Goal: Transaction & Acquisition: Purchase product/service

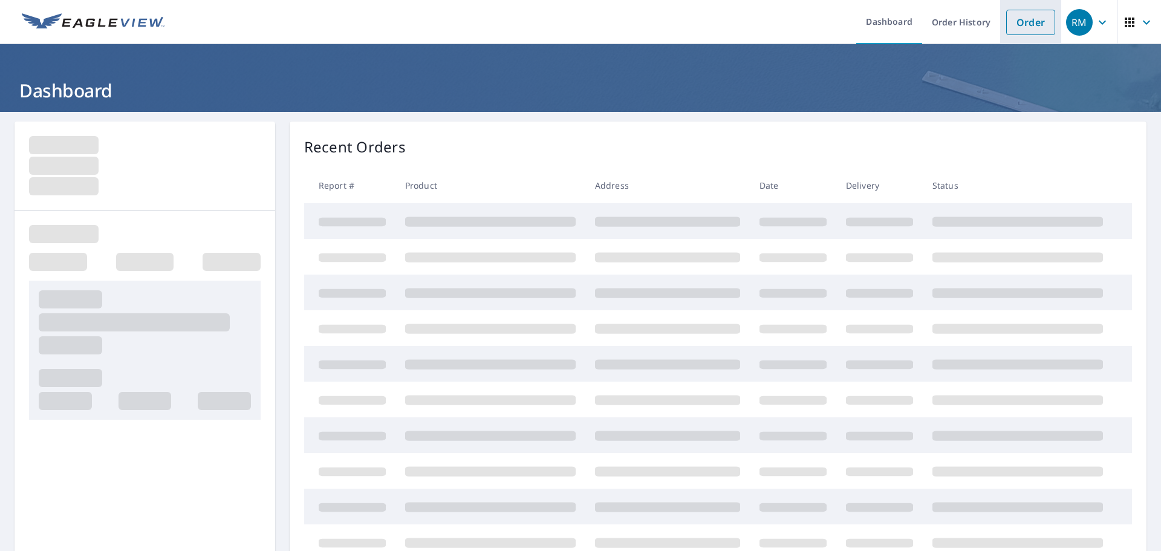
click at [1023, 27] on link "Order" at bounding box center [1030, 22] width 49 height 25
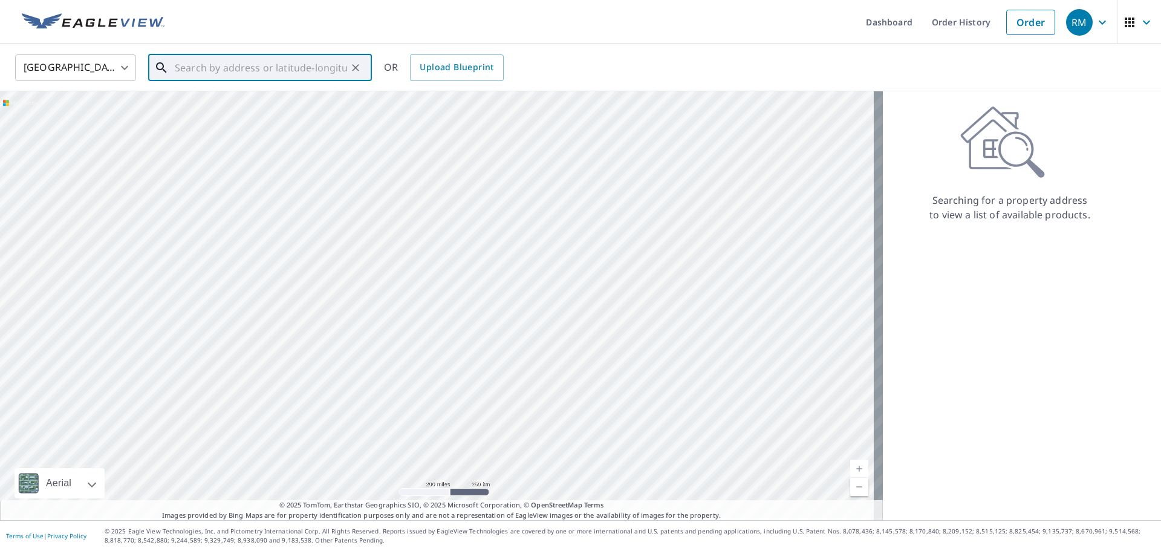
paste input "[STREET_ADDRESS]"
click at [204, 114] on p "[GEOGRAPHIC_DATA]" at bounding box center [267, 116] width 190 height 12
type input "[STREET_ADDRESS]"
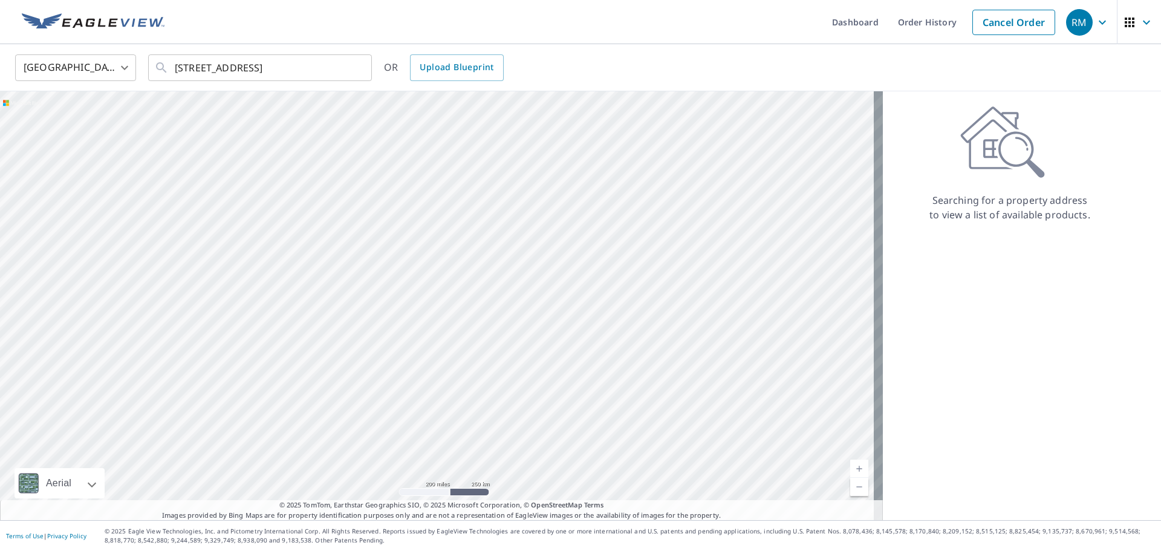
scroll to position [0, 0]
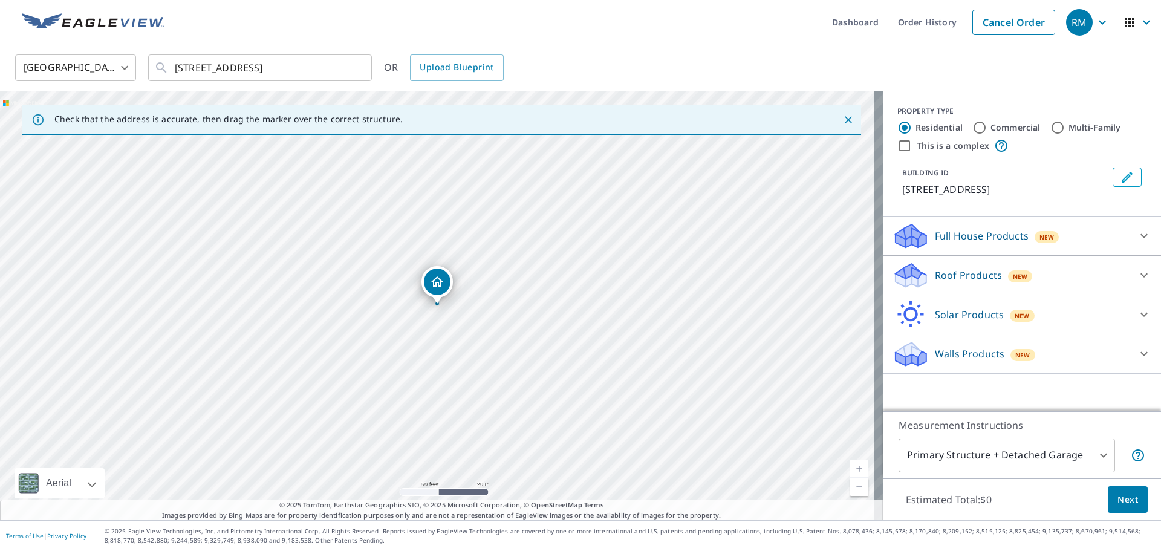
click at [993, 274] on div "Roof Products New" at bounding box center [1010, 275] width 237 height 28
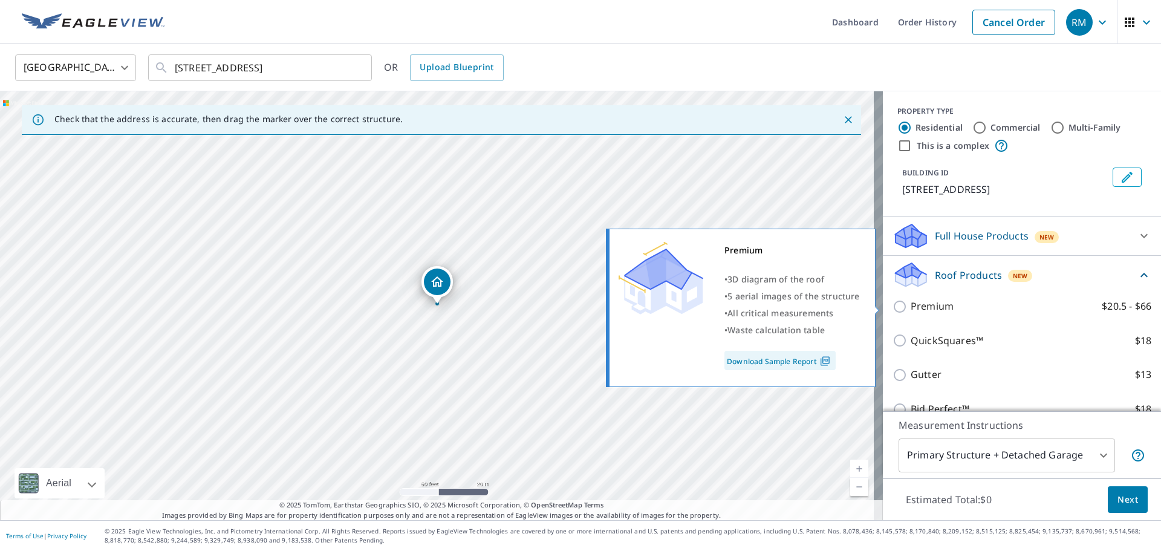
click at [892, 305] on input "Premium $20.5 - $66" at bounding box center [901, 306] width 18 height 15
checkbox input "true"
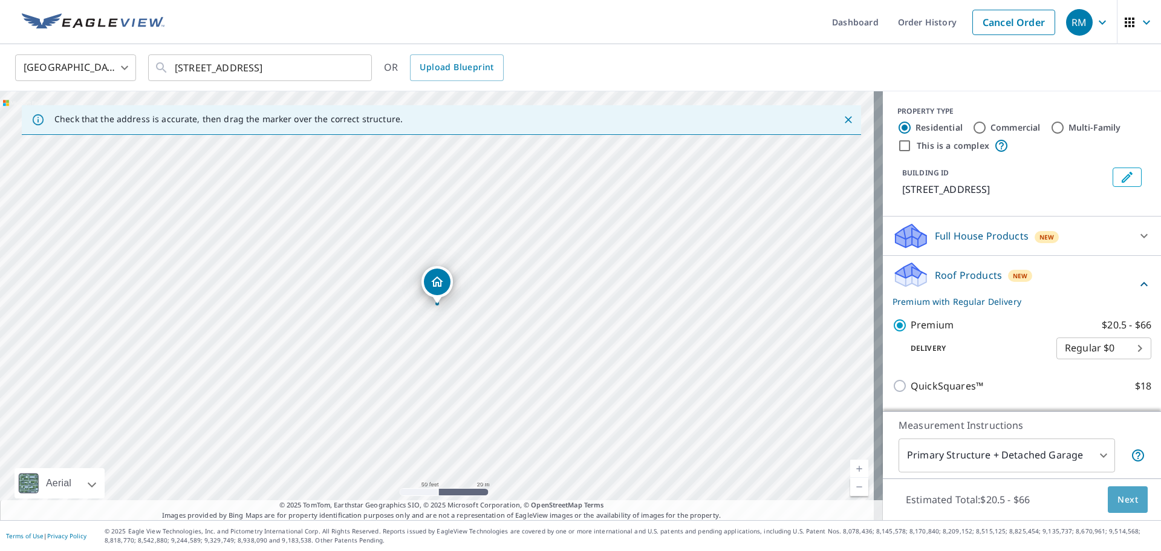
click at [1117, 501] on span "Next" at bounding box center [1127, 499] width 21 height 15
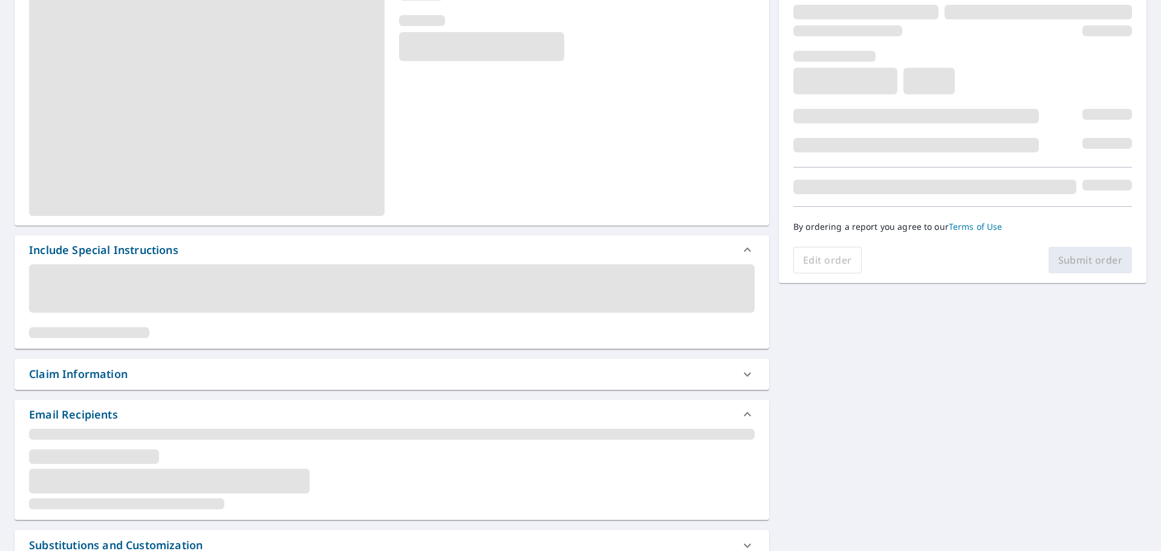
scroll to position [181, 0]
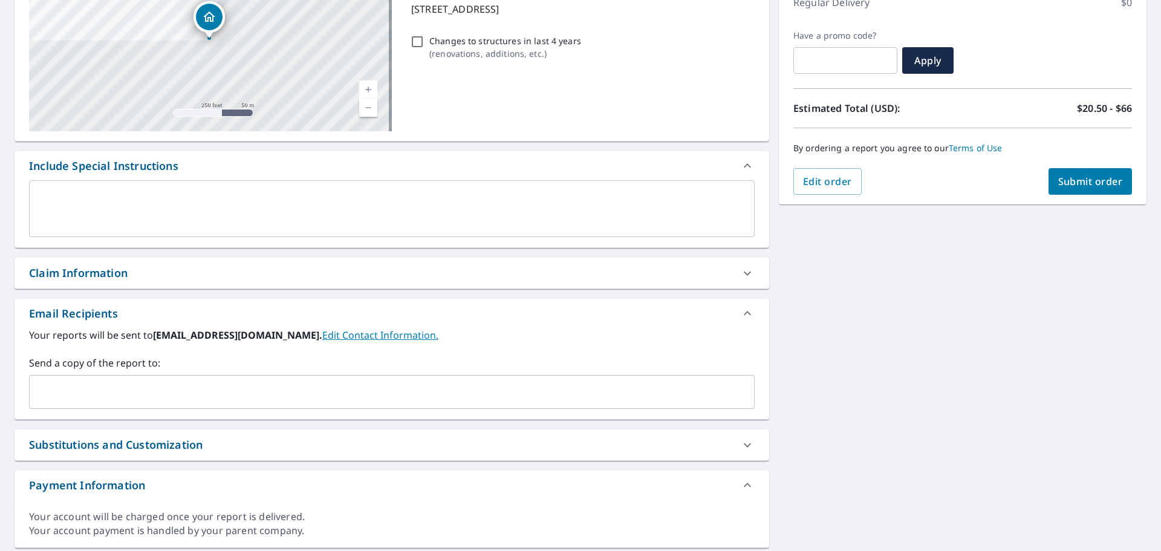
click at [155, 392] on input "text" at bounding box center [382, 391] width 696 height 23
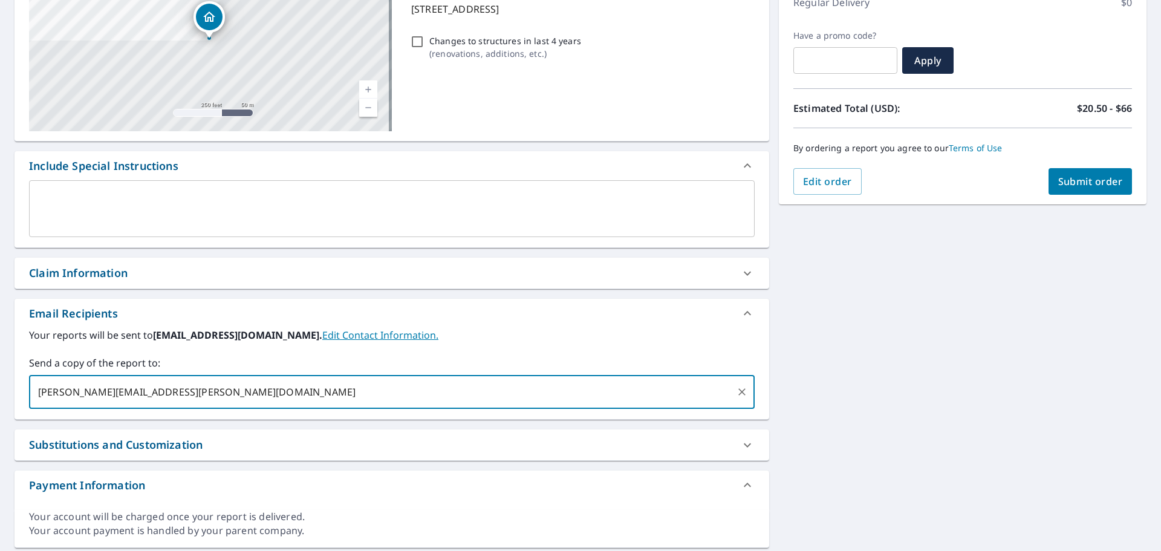
type input "[PERSON_NAME][EMAIL_ADDRESS][PERSON_NAME][DOMAIN_NAME]"
click at [1083, 181] on span "Submit order" at bounding box center [1090, 181] width 65 height 13
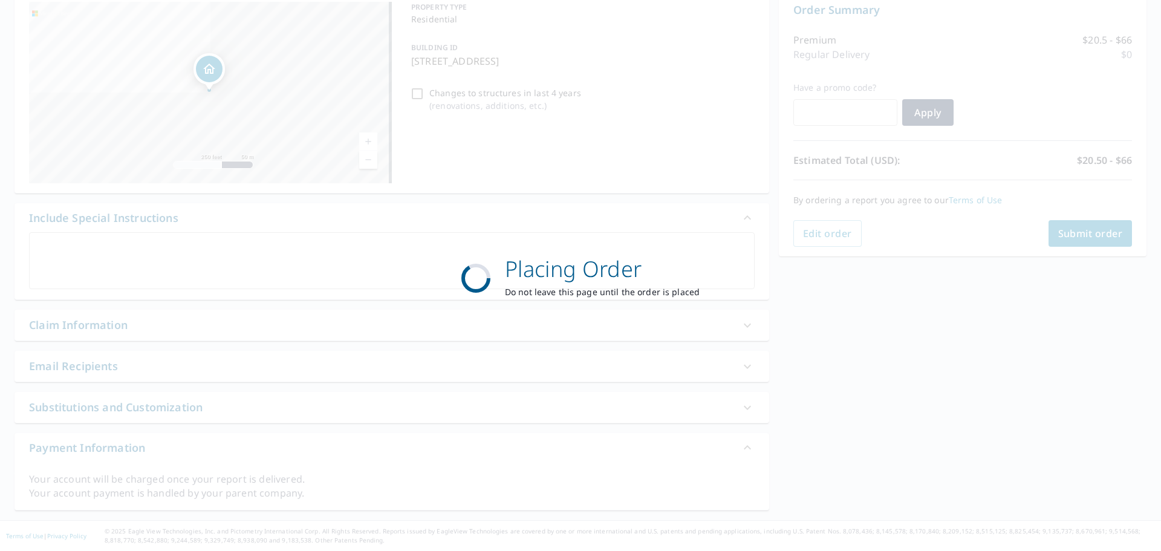
scroll to position [129, 0]
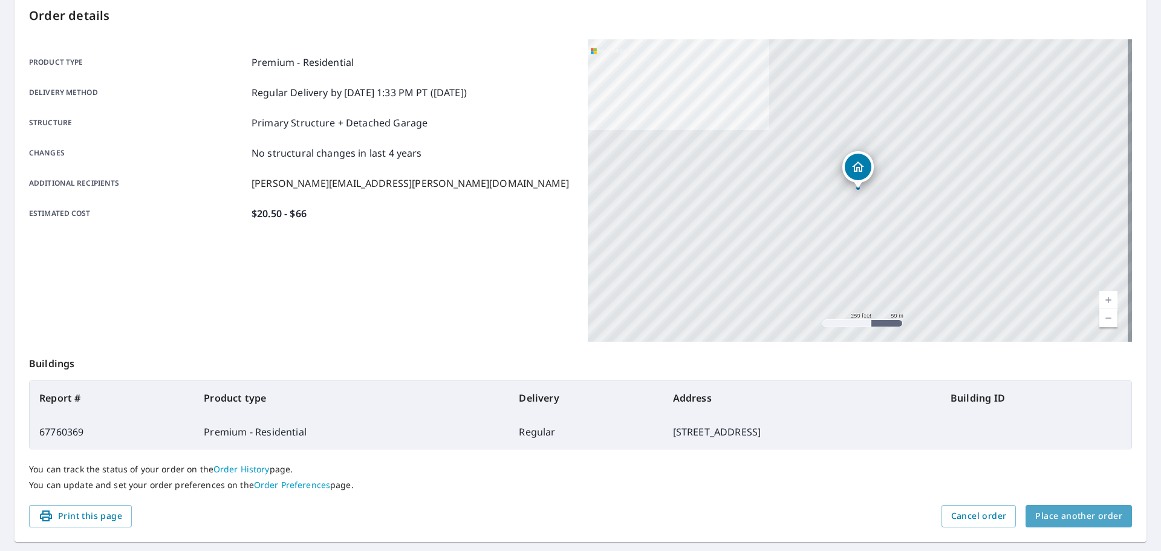
click at [1072, 520] on span "Place another order" at bounding box center [1078, 515] width 87 height 15
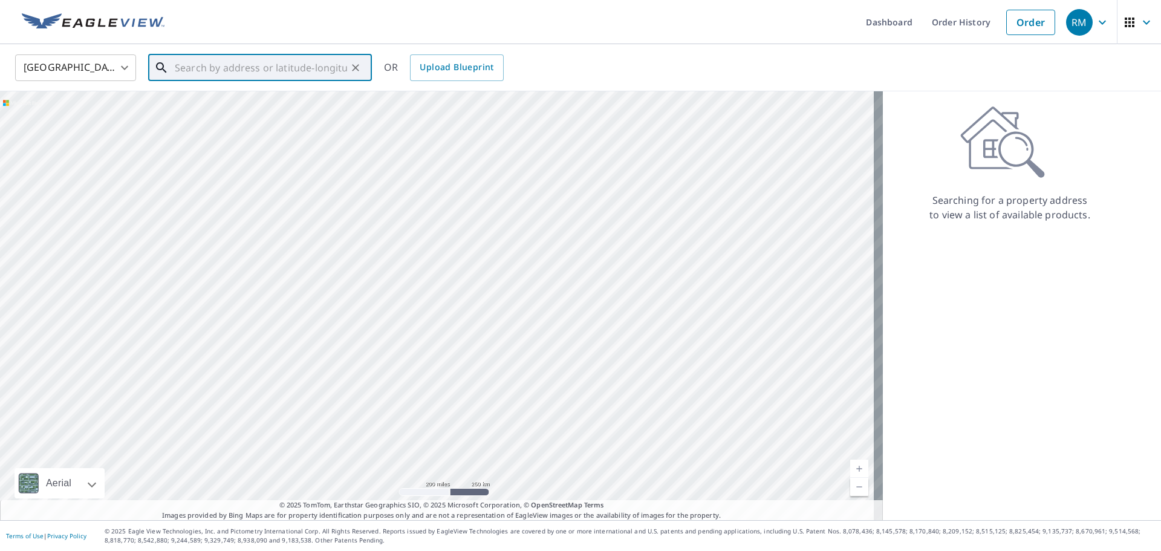
paste input "[STREET_ADDRESS][PERSON_NAME]"
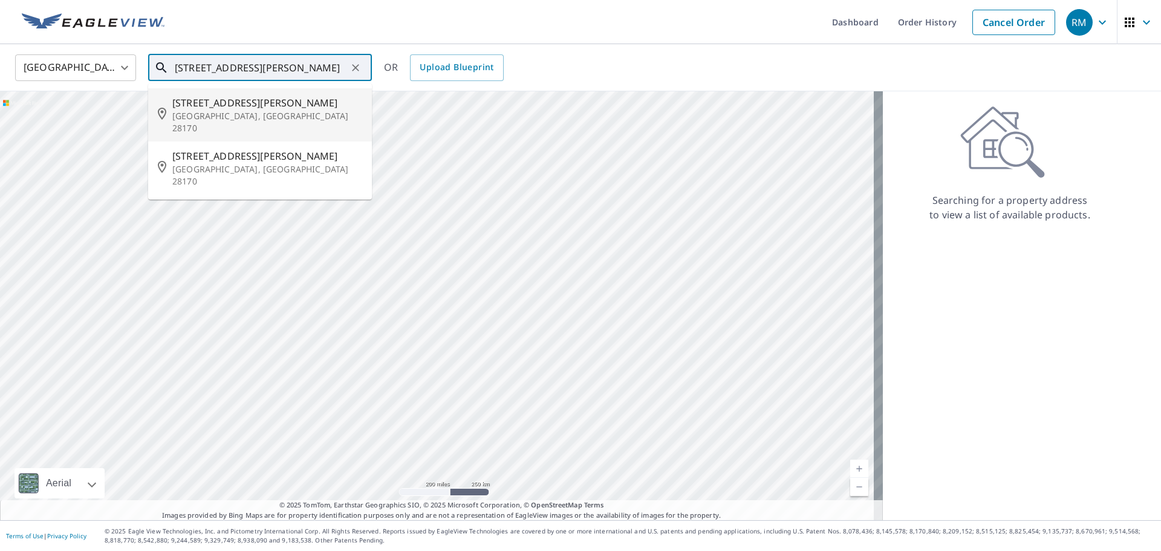
click at [242, 111] on p "[GEOGRAPHIC_DATA], [GEOGRAPHIC_DATA] 28170" at bounding box center [267, 122] width 190 height 24
type input "[STREET_ADDRESS][PERSON_NAME]"
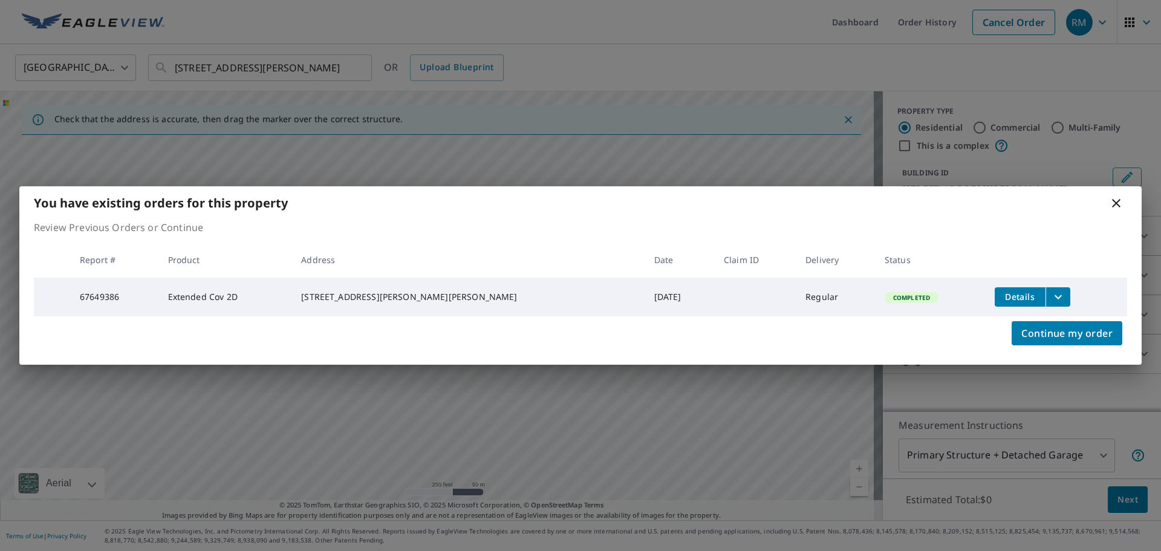
drag, startPoint x: 1116, startPoint y: 201, endPoint x: 1107, endPoint y: 203, distance: 10.0
click at [1117, 201] on icon at bounding box center [1116, 203] width 15 height 15
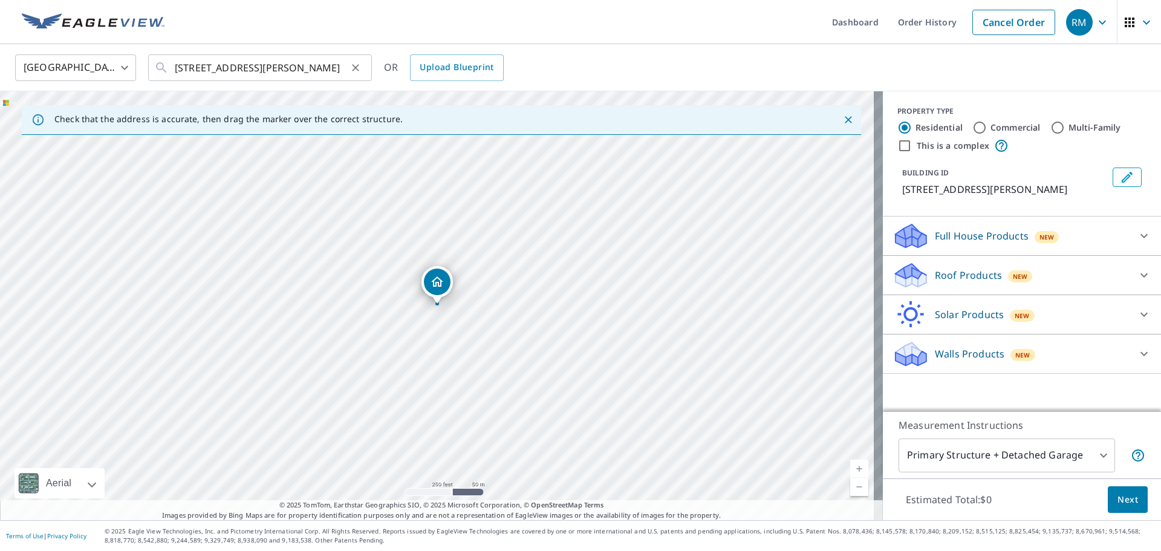
click at [353, 64] on icon "Clear" at bounding box center [355, 68] width 12 height 12
paste input "[STREET_ADDRESS]"
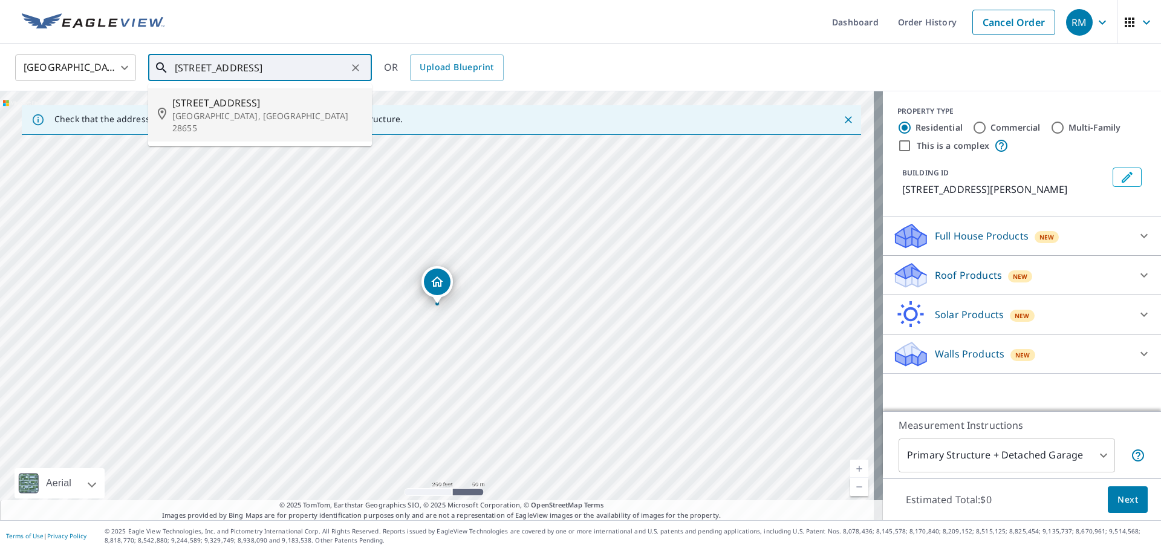
click at [213, 116] on p "[GEOGRAPHIC_DATA], [GEOGRAPHIC_DATA] 28655" at bounding box center [267, 122] width 190 height 24
type input "[STREET_ADDRESS]"
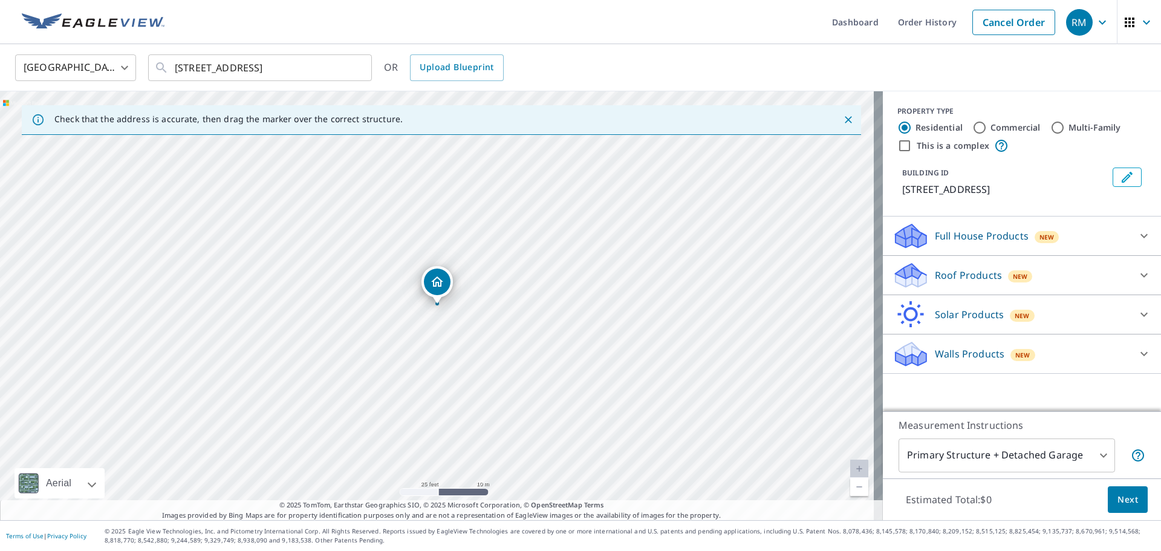
click at [971, 269] on p "Roof Products" at bounding box center [968, 275] width 67 height 15
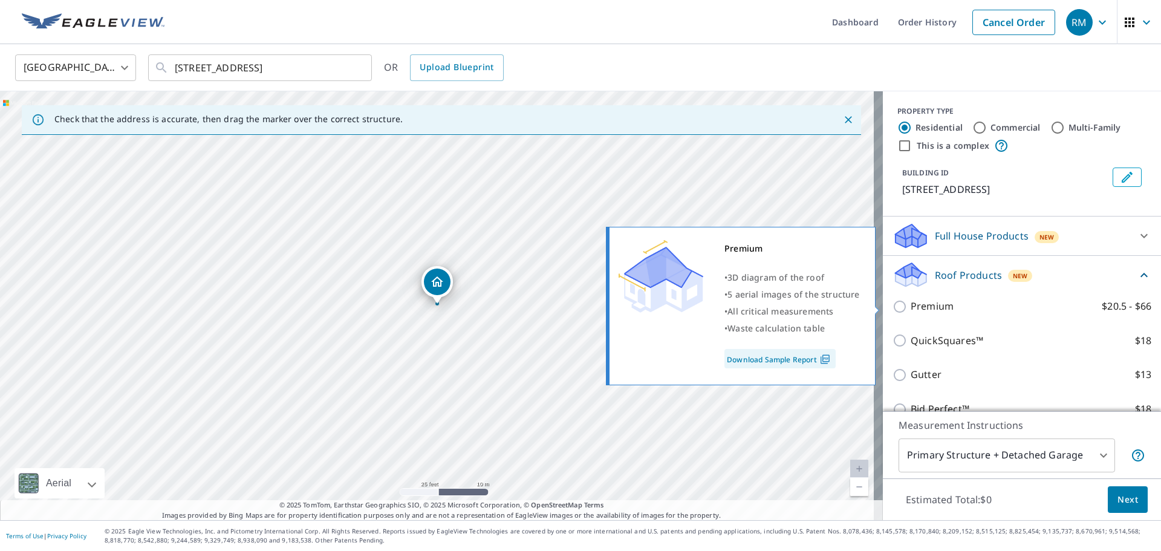
click at [926, 305] on p "Premium" at bounding box center [931, 306] width 43 height 15
click at [910, 305] on input "Premium $20.5 - $66" at bounding box center [901, 306] width 18 height 15
checkbox input "true"
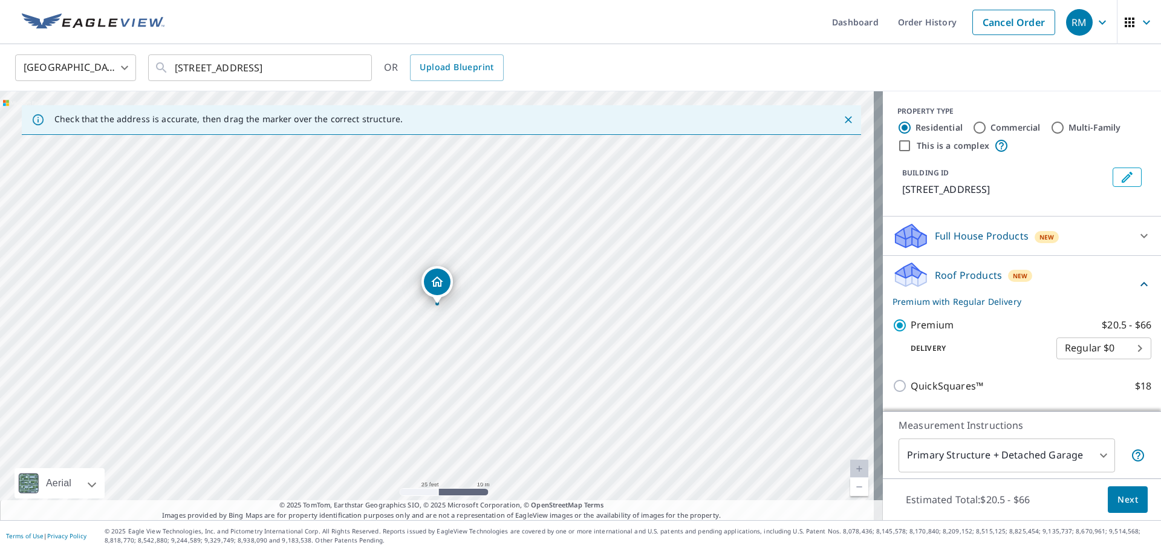
click at [1041, 453] on body "RM RM Dashboard Order History Cancel Order RM [GEOGRAPHIC_DATA] [GEOGRAPHIC_DAT…" at bounding box center [580, 275] width 1161 height 551
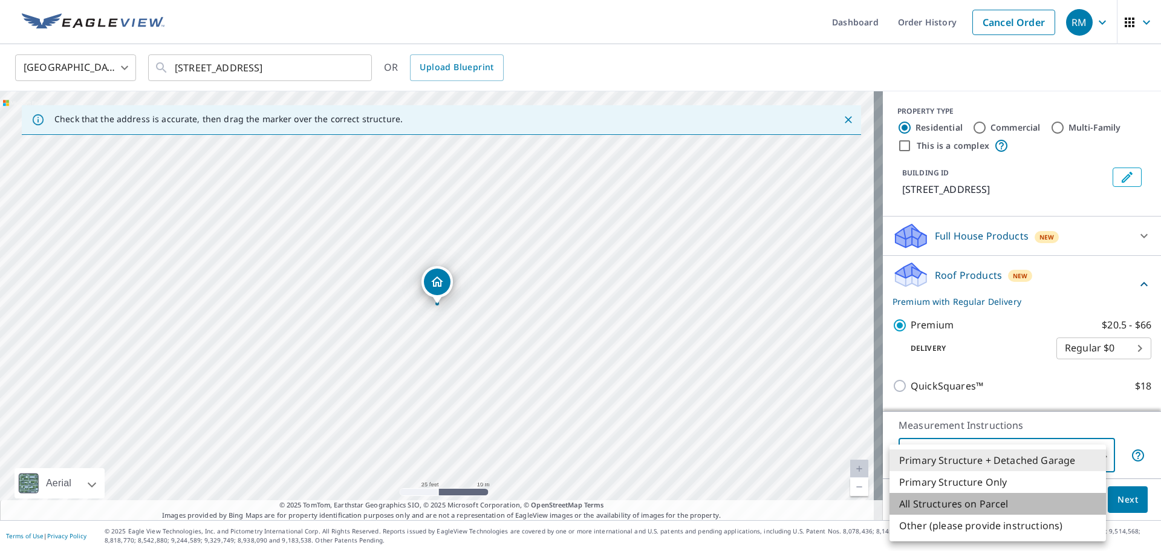
click at [1008, 501] on li "All Structures on Parcel" at bounding box center [997, 504] width 216 height 22
type input "3"
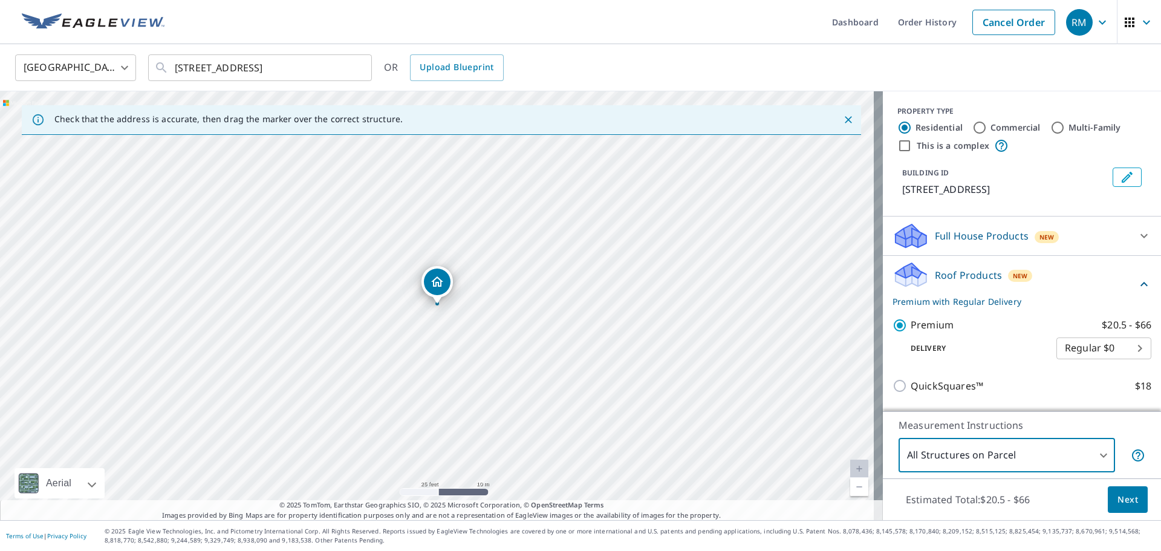
click at [1107, 511] on button "Next" at bounding box center [1127, 499] width 40 height 27
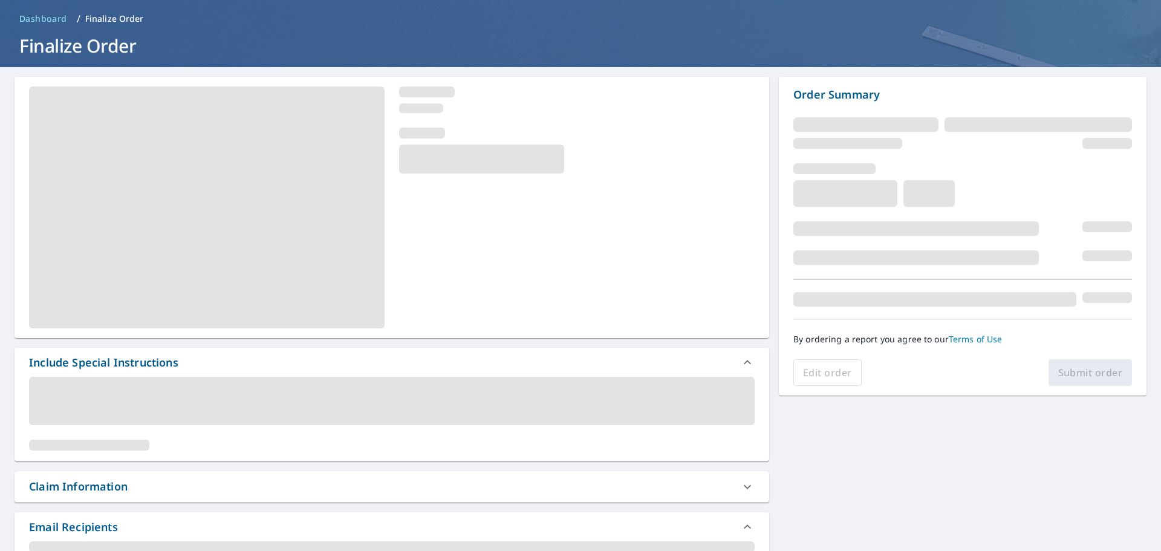
scroll to position [181, 0]
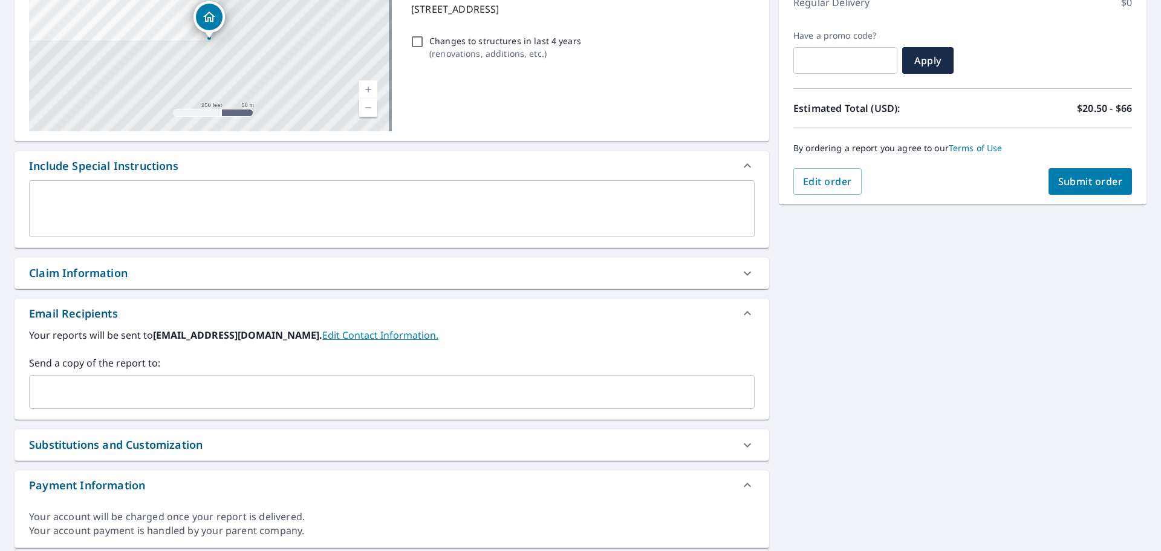
click at [122, 389] on input "text" at bounding box center [382, 391] width 696 height 23
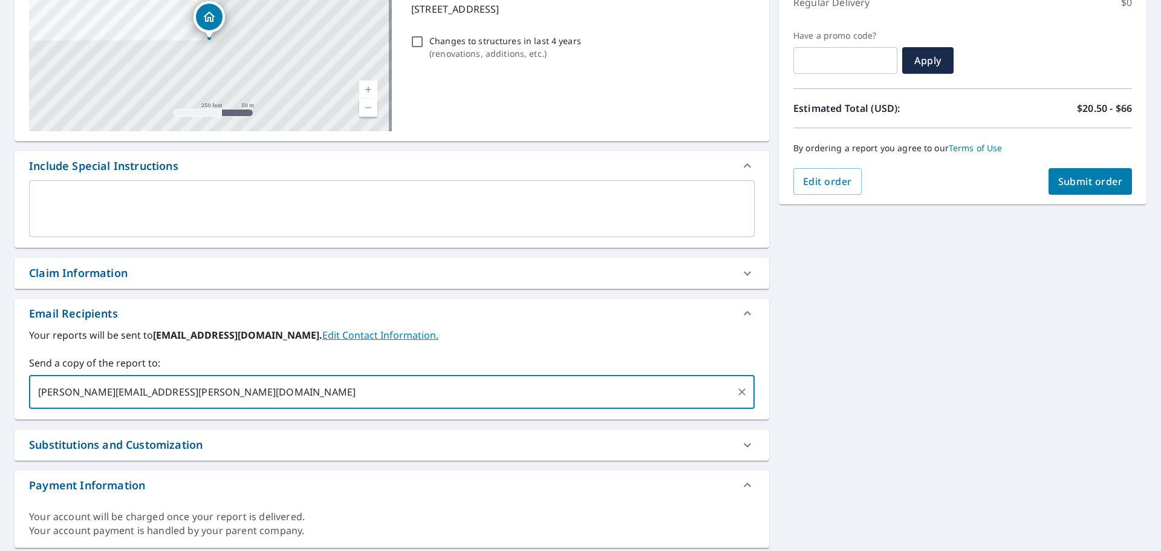
type input "[PERSON_NAME][EMAIL_ADDRESS][PERSON_NAME][DOMAIN_NAME]"
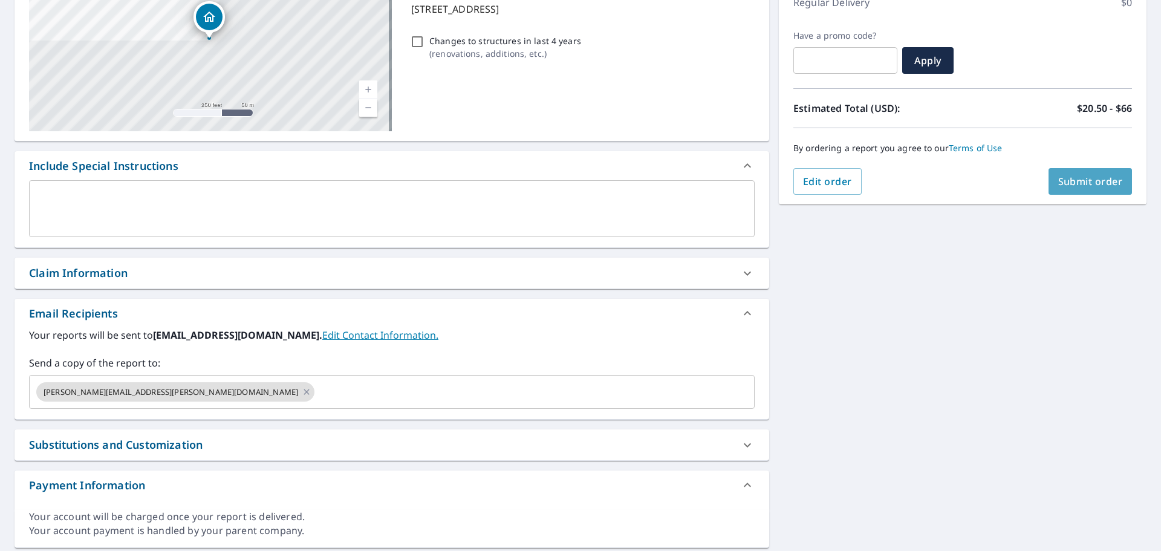
click at [1086, 184] on span "Submit order" at bounding box center [1090, 181] width 65 height 13
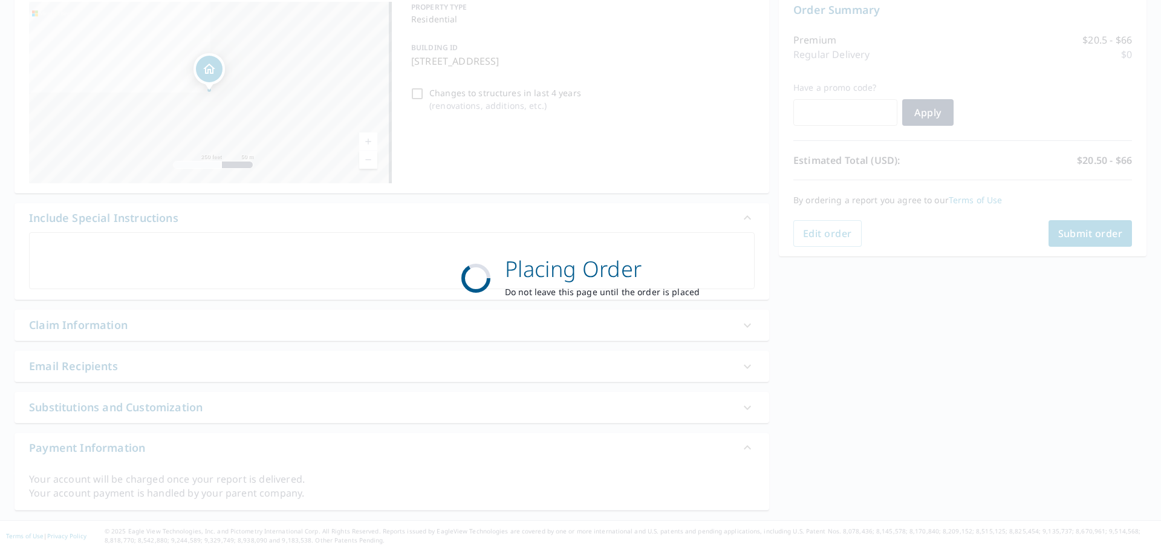
scroll to position [129, 0]
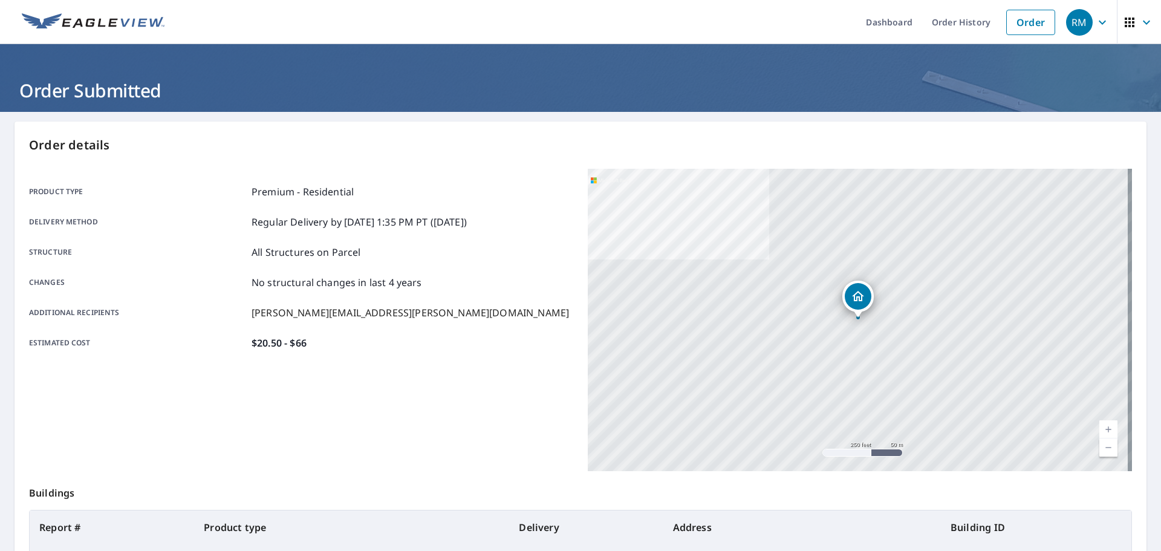
click at [1095, 26] on icon "button" at bounding box center [1102, 22] width 15 height 15
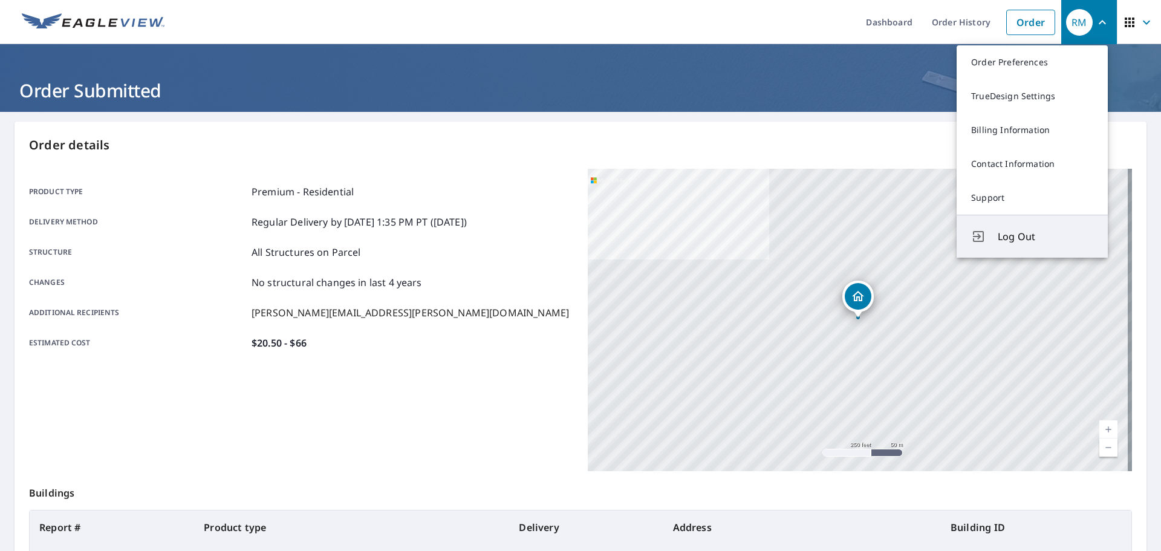
click at [1036, 238] on span "Log Out" at bounding box center [1045, 236] width 96 height 15
